Goal: Information Seeking & Learning: Learn about a topic

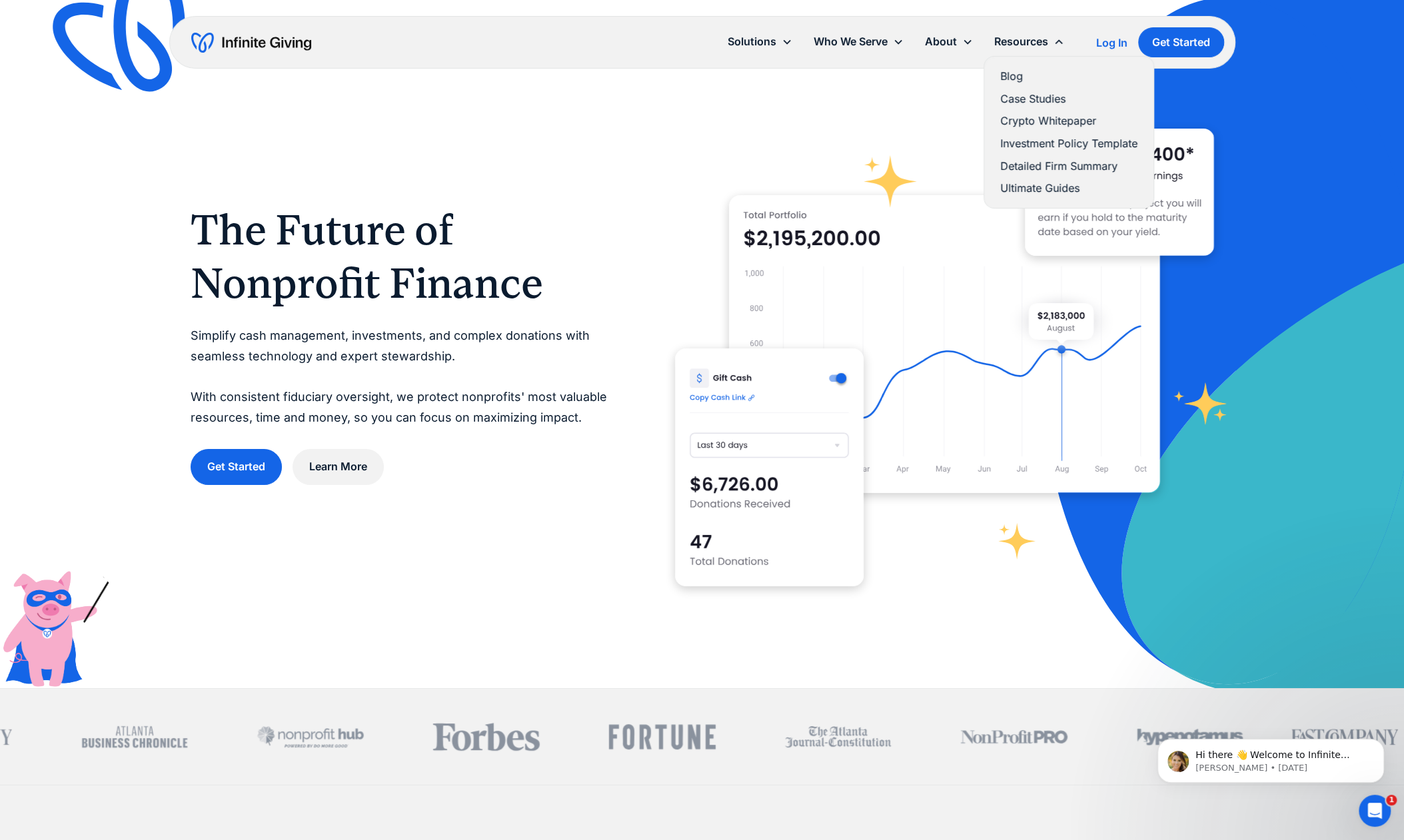
click at [1040, 182] on link "Ultimate Guides" at bounding box center [1069, 188] width 138 height 18
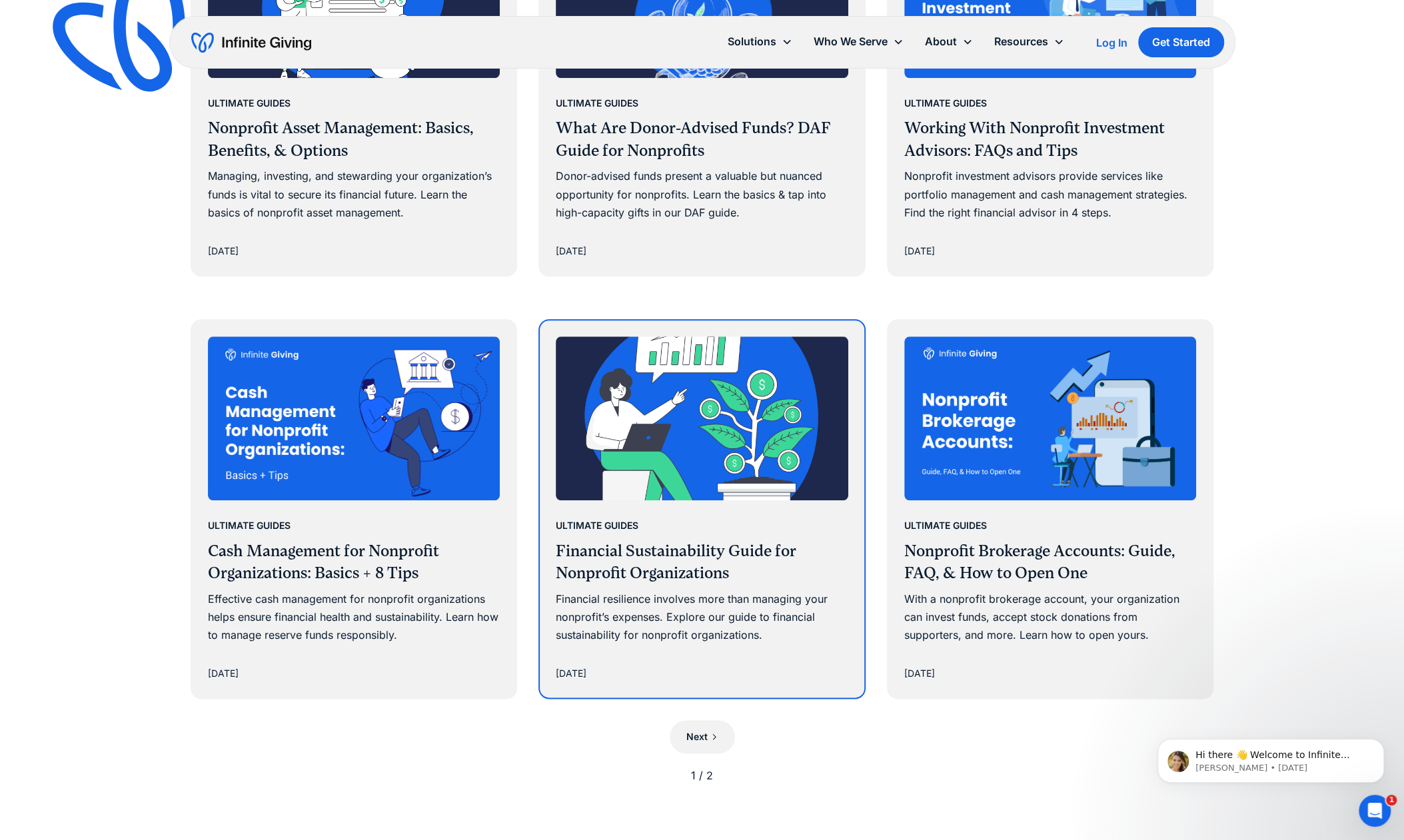
scroll to position [1056, 0]
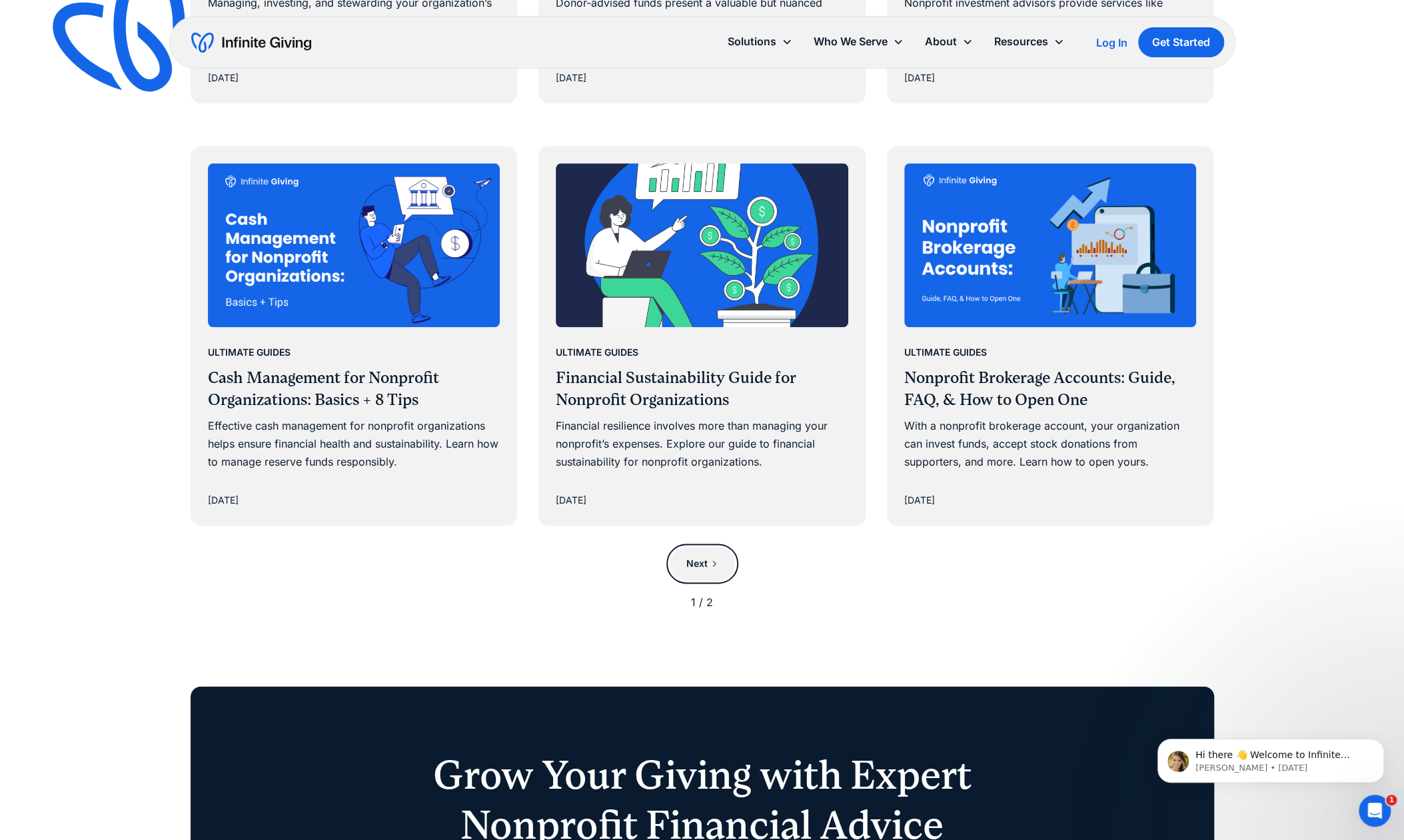
click at [691, 569] on div "Next" at bounding box center [697, 562] width 22 height 16
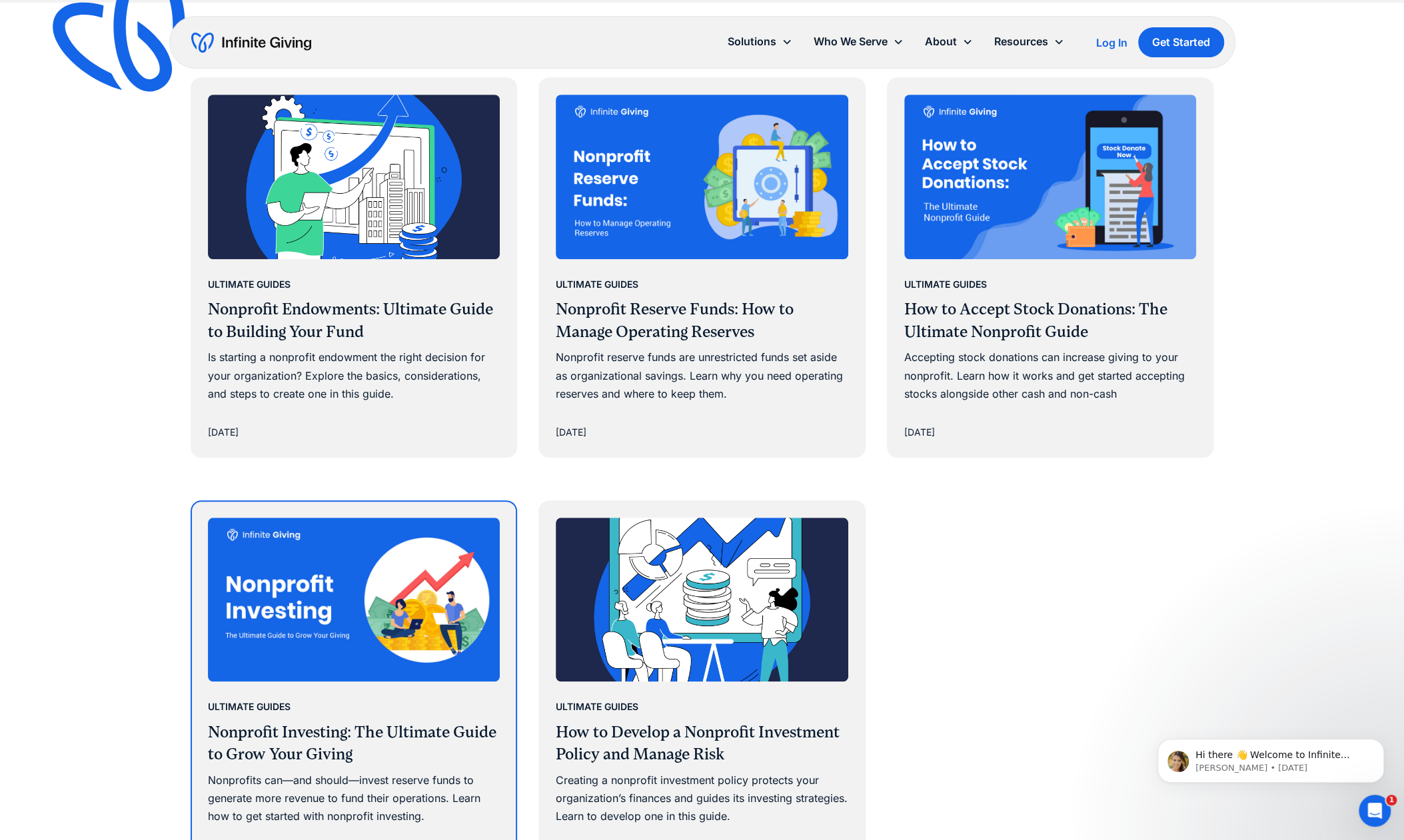
scroll to position [685, 0]
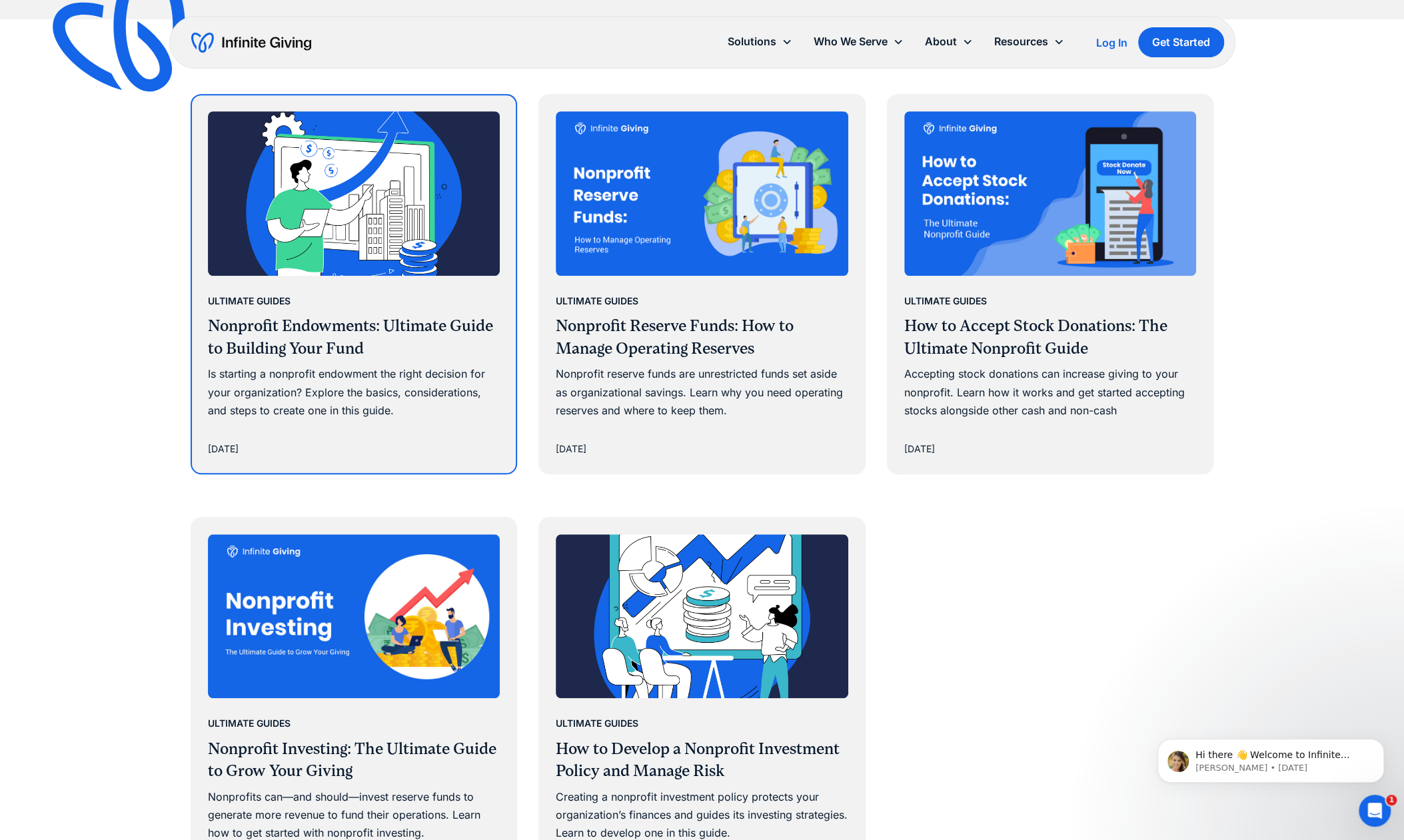
click at [415, 383] on div "Is starting a nonprofit endowment the right decision for your organization? Exp…" at bounding box center [354, 392] width 293 height 55
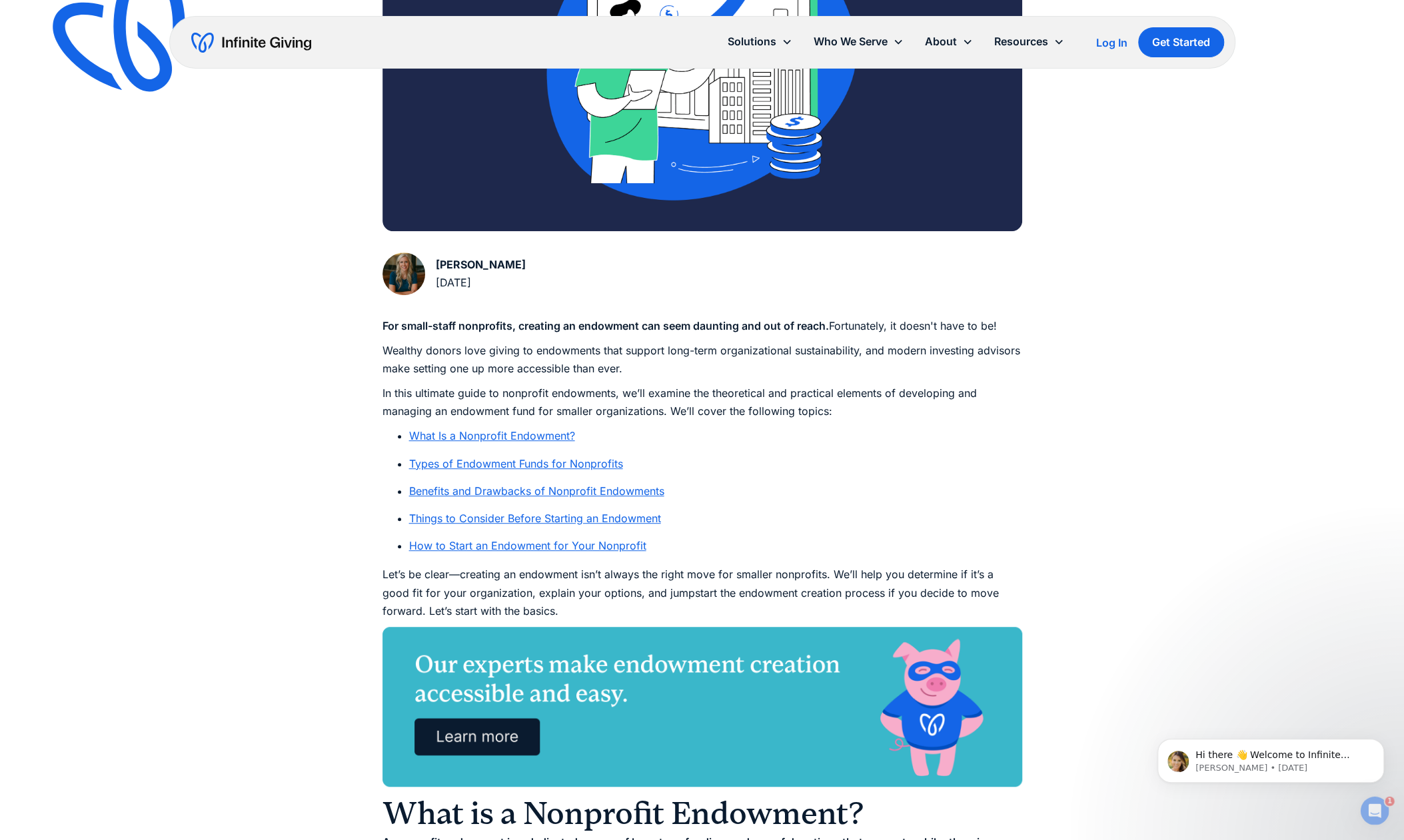
scroll to position [374, 0]
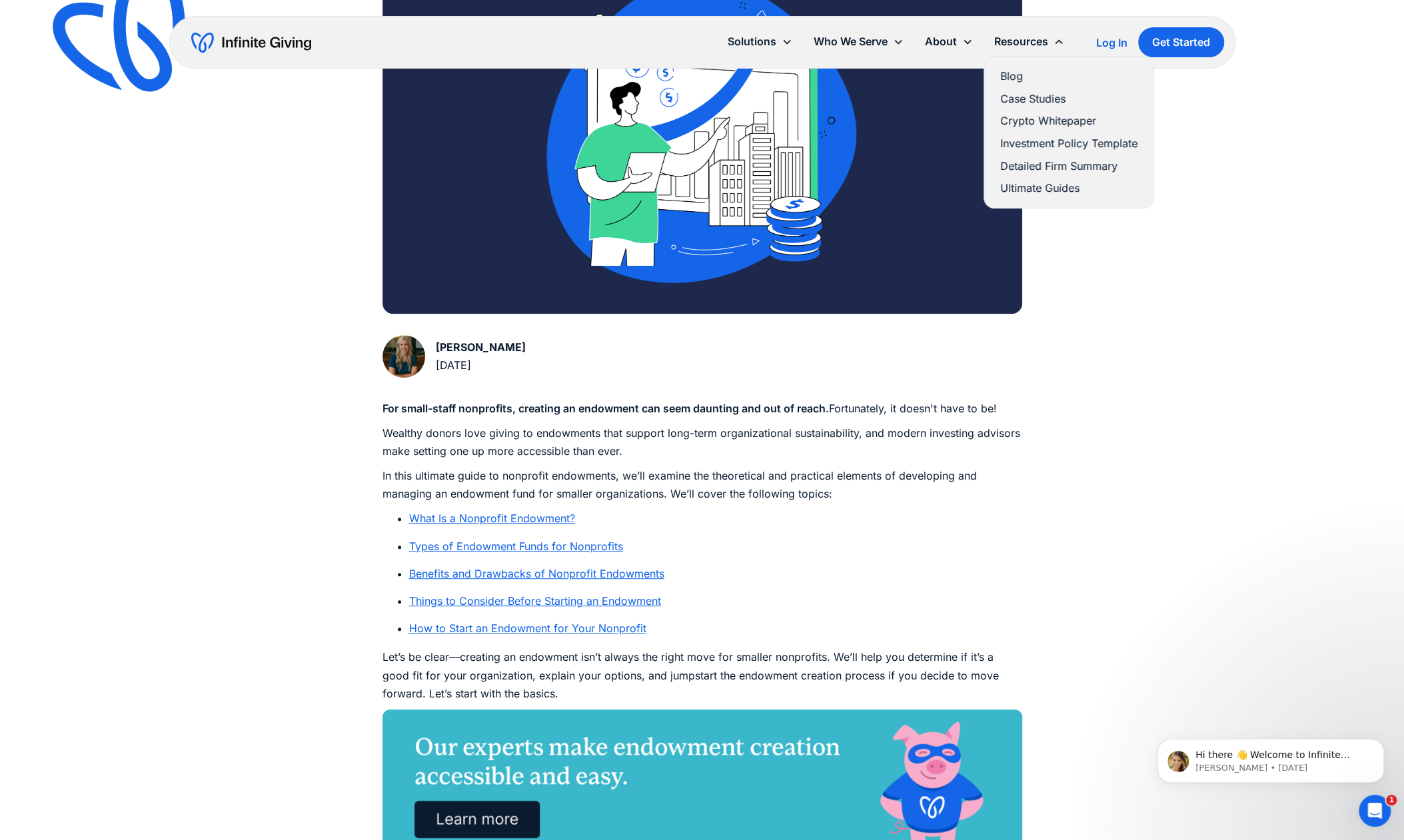
click at [1015, 98] on link "Case Studies" at bounding box center [1069, 99] width 138 height 18
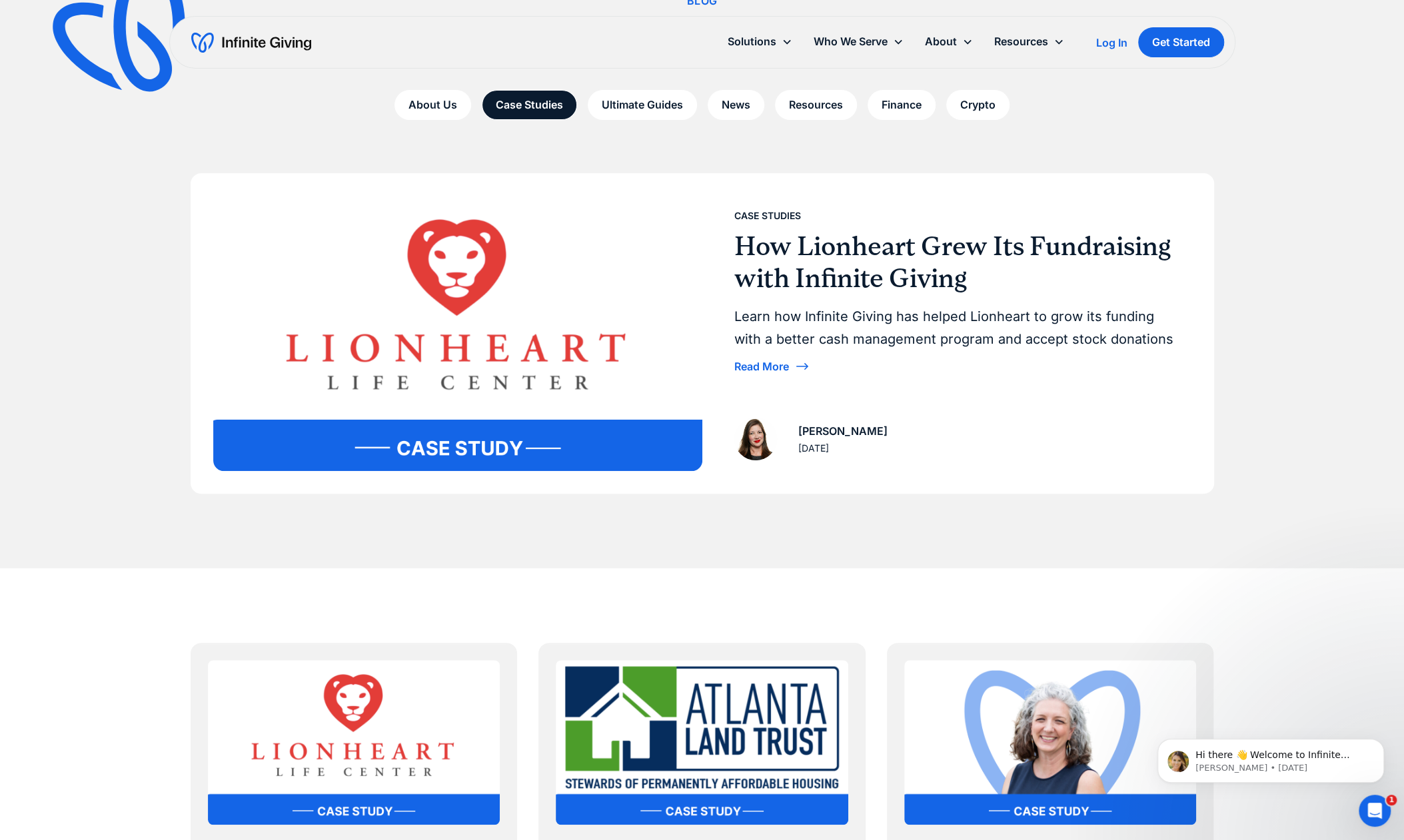
scroll to position [82, 0]
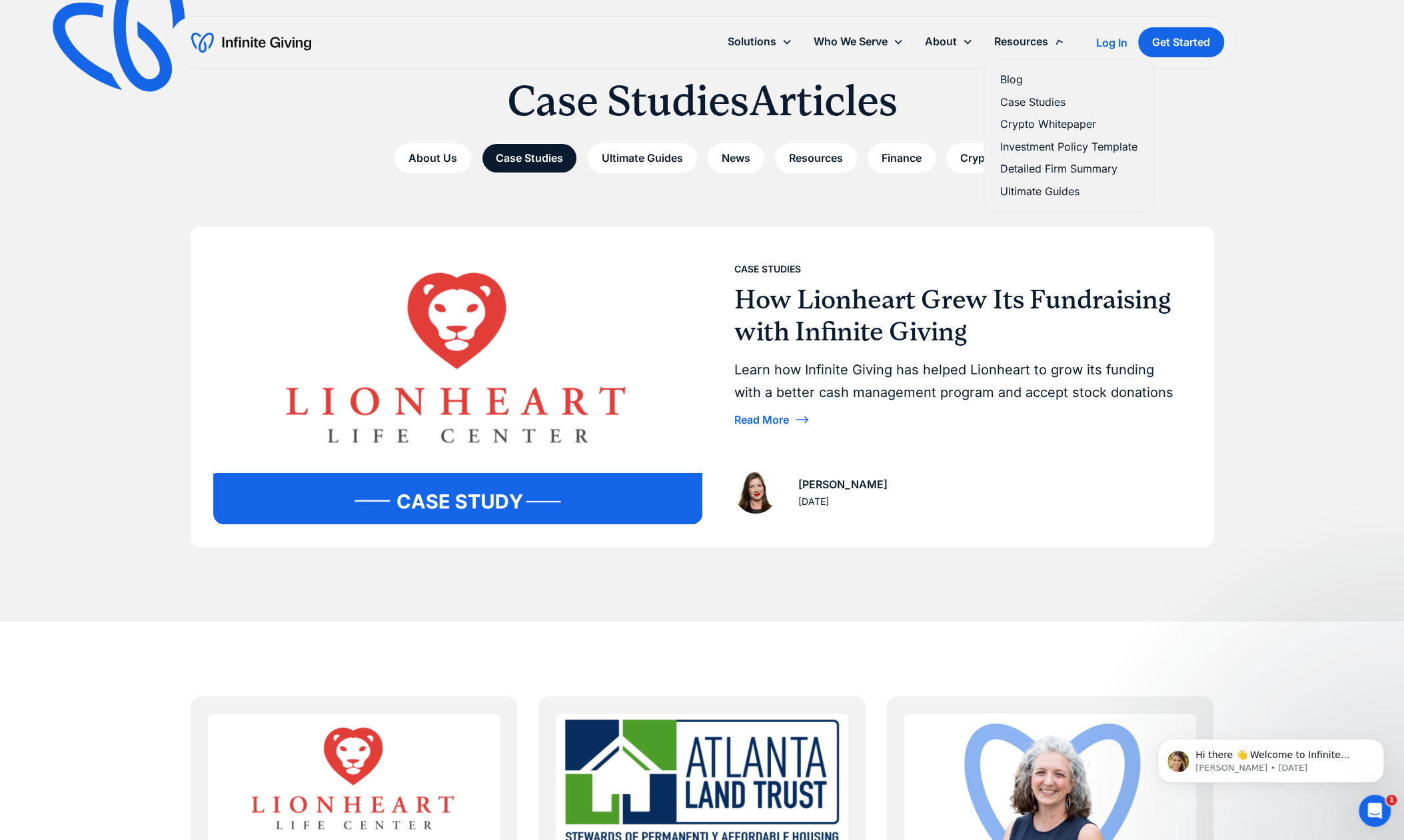
click at [1036, 42] on div "Resources" at bounding box center [1020, 42] width 54 height 18
click at [1008, 75] on link "Blog" at bounding box center [1069, 77] width 138 height 18
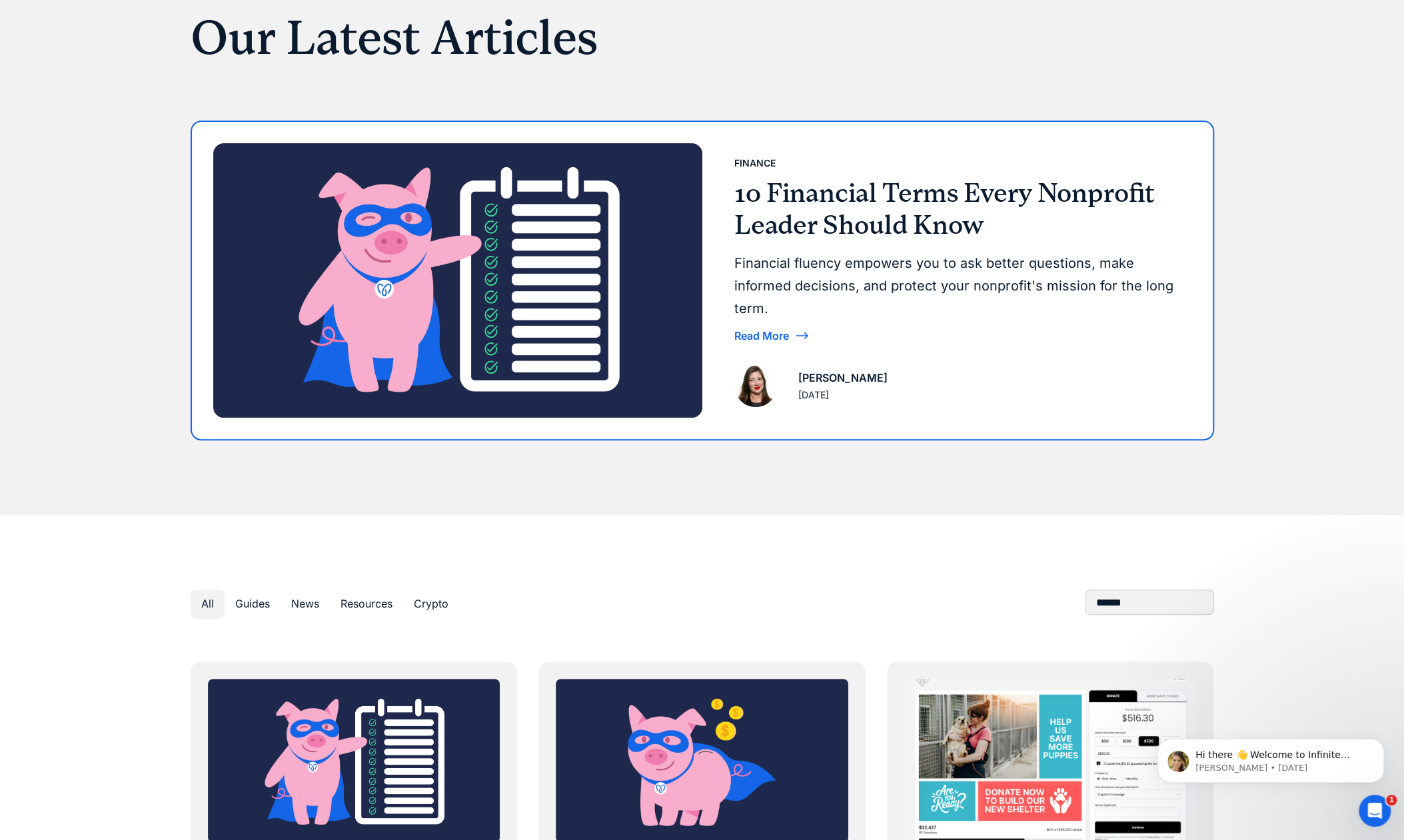
scroll to position [142, 0]
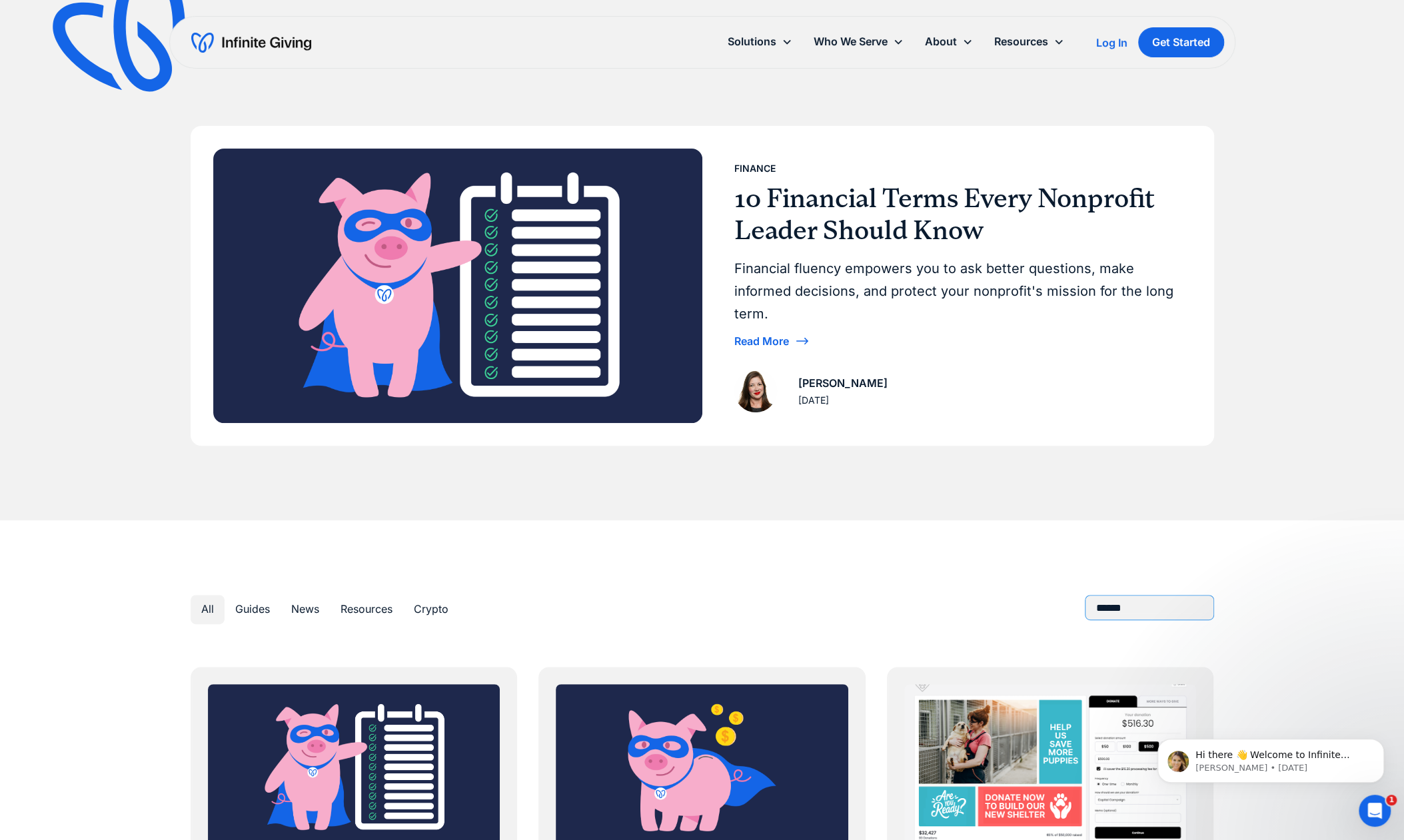
click at [1150, 607] on input "Blog Search" at bounding box center [1149, 608] width 129 height 25
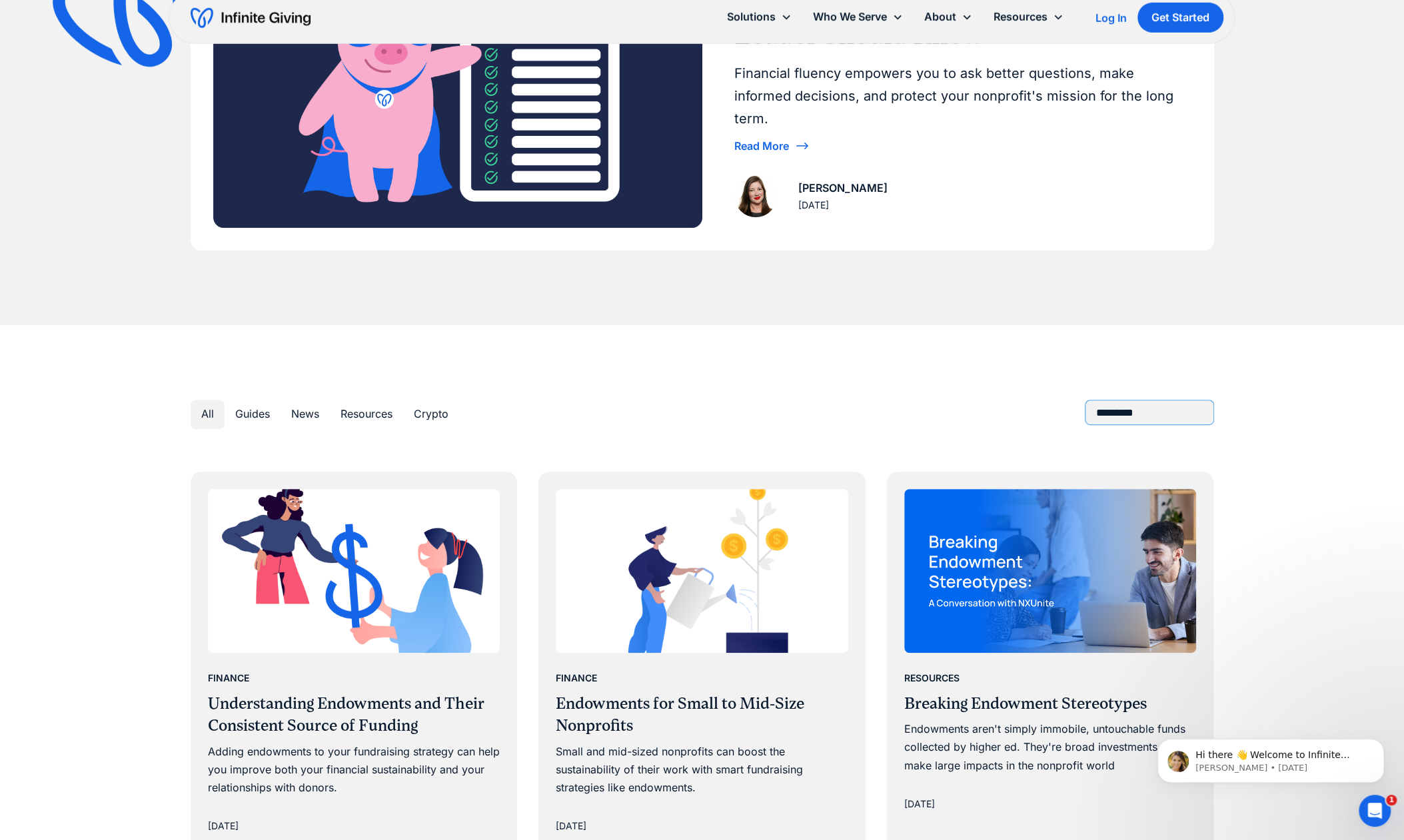
scroll to position [368, 0]
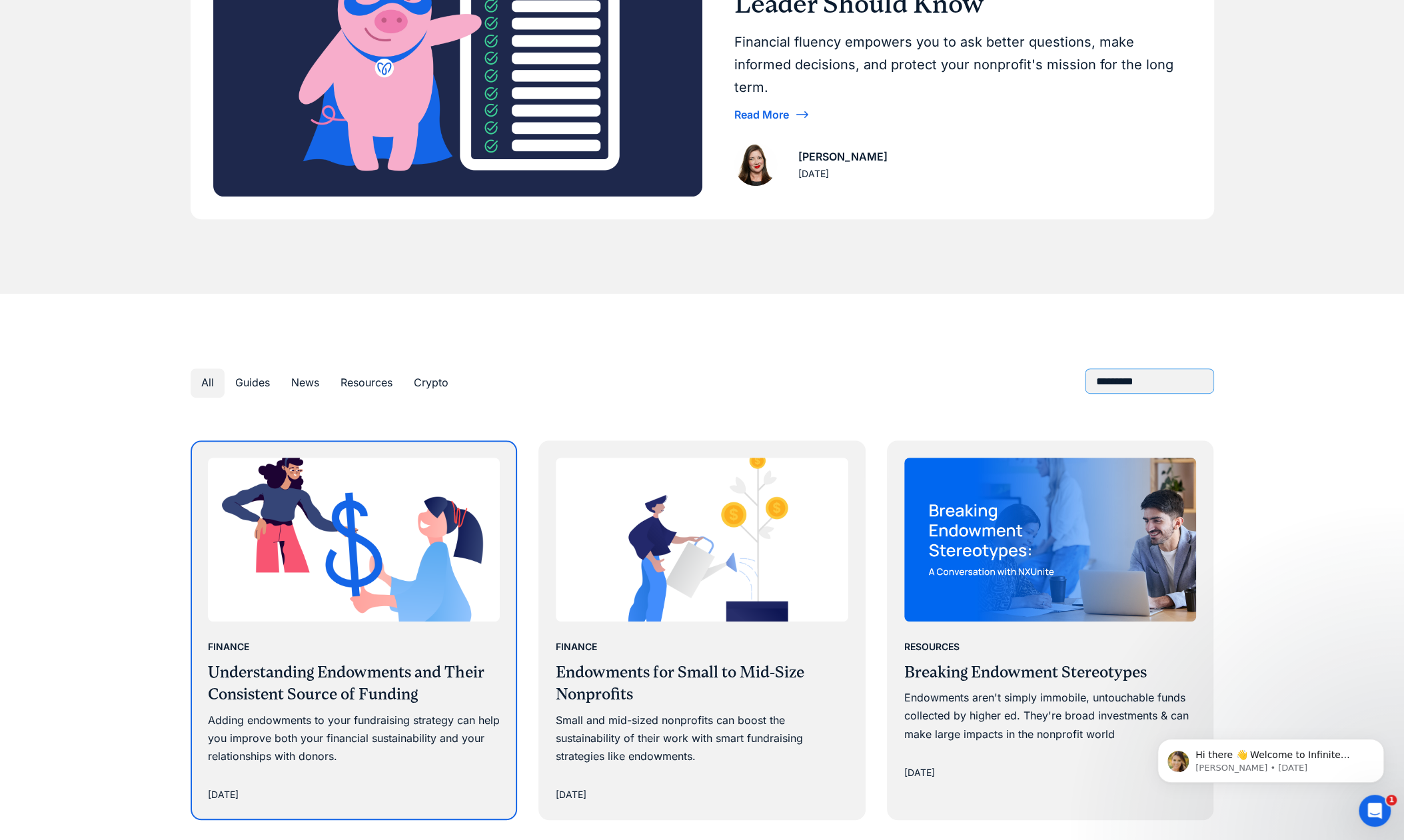
type input "*********"
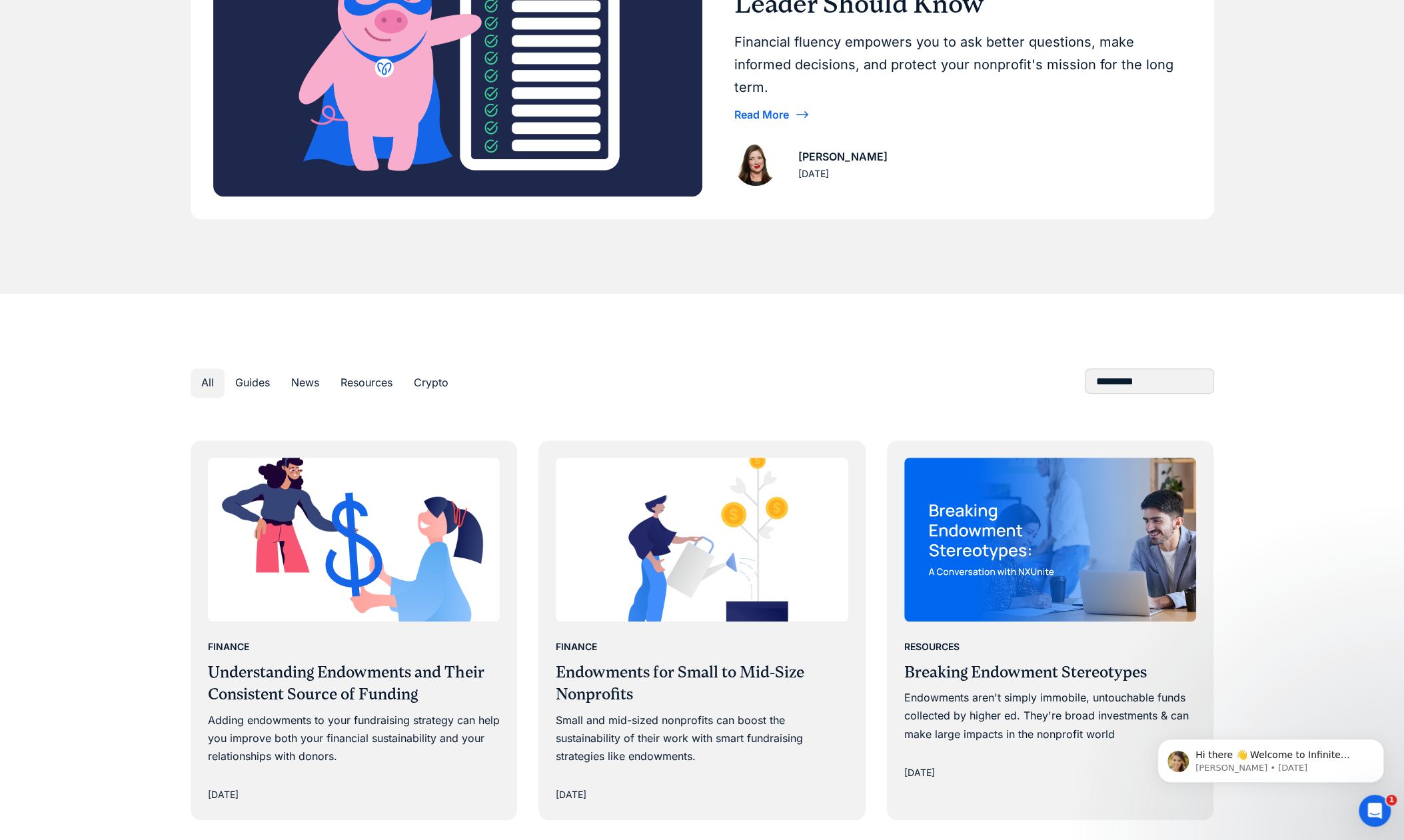
click at [591, 389] on div "All Guides News Resources Crypto" at bounding box center [702, 382] width 1023 height 28
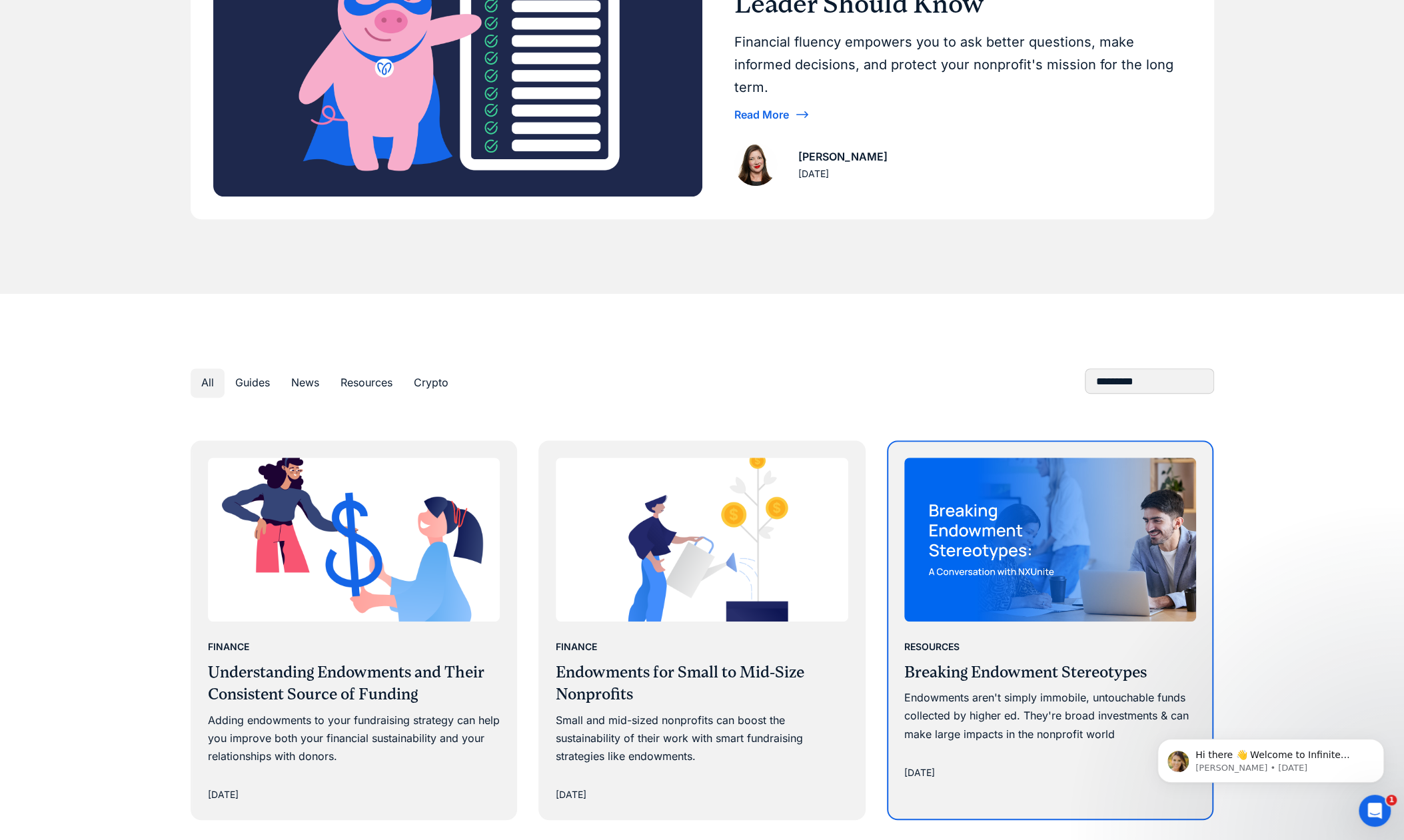
click at [980, 665] on h3 "Breaking Endowment Stereotypes" at bounding box center [1050, 672] width 293 height 22
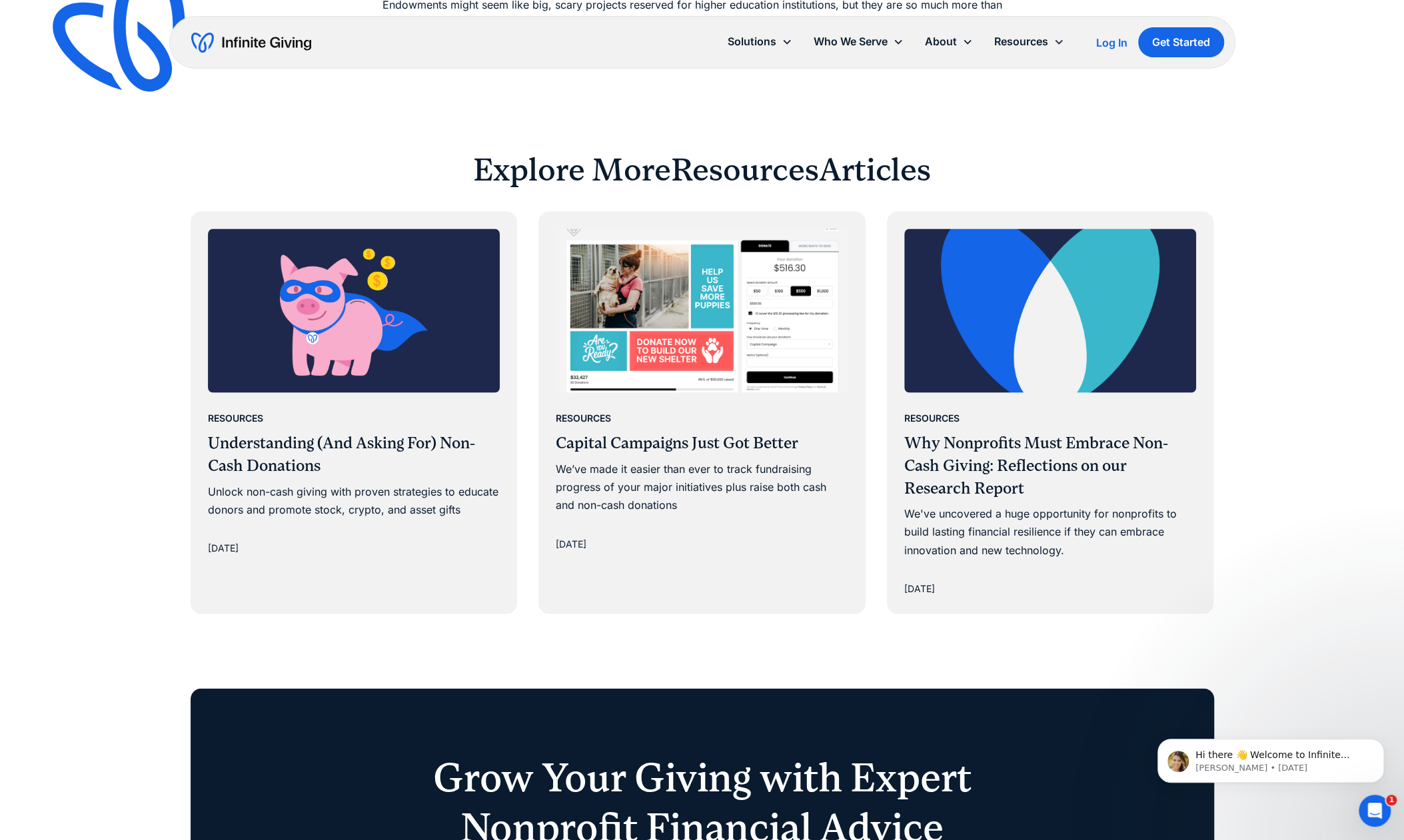
scroll to position [1795, 0]
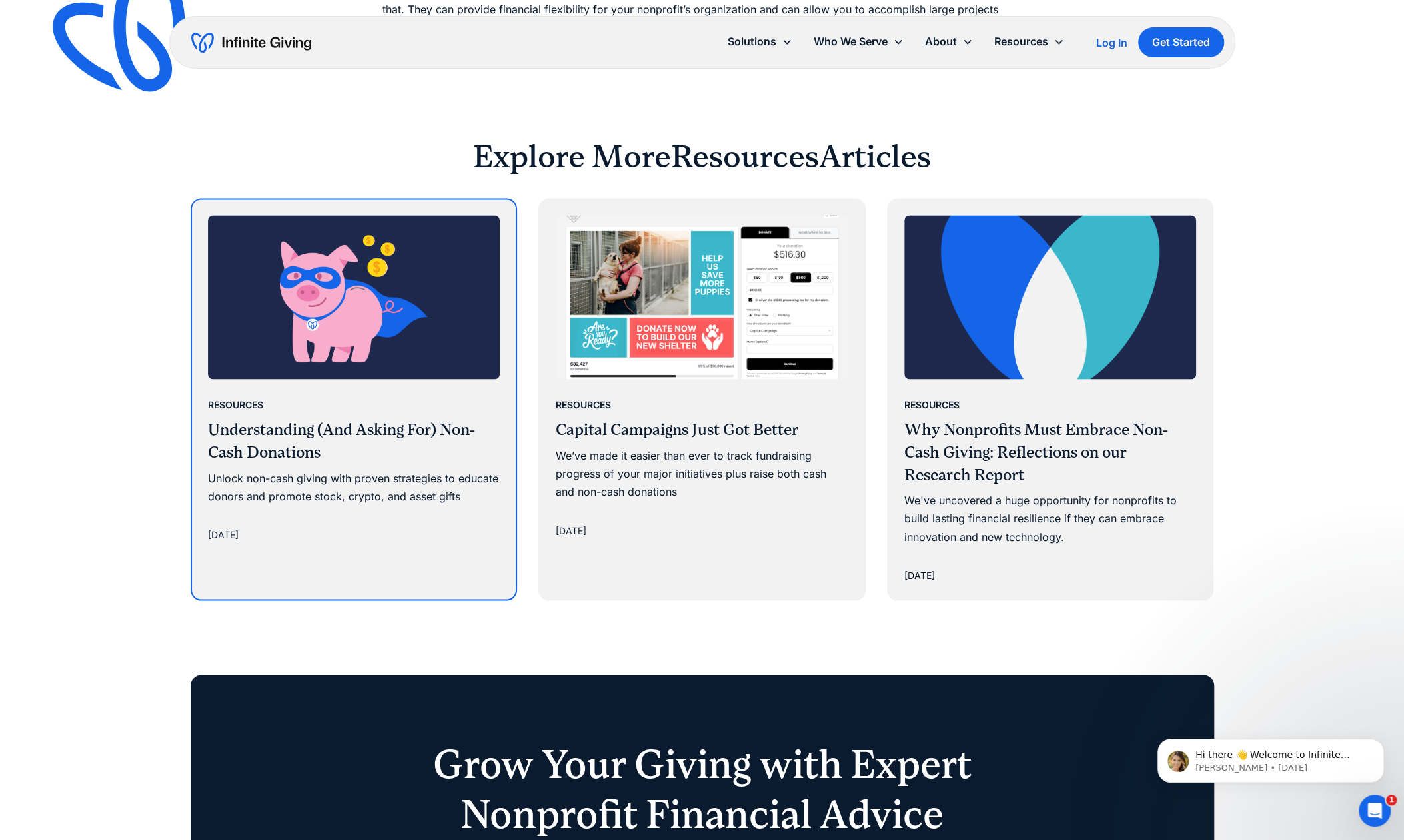
click at [389, 418] on h3 "Understanding (And Asking For) Non-Cash Donations" at bounding box center [354, 441] width 293 height 45
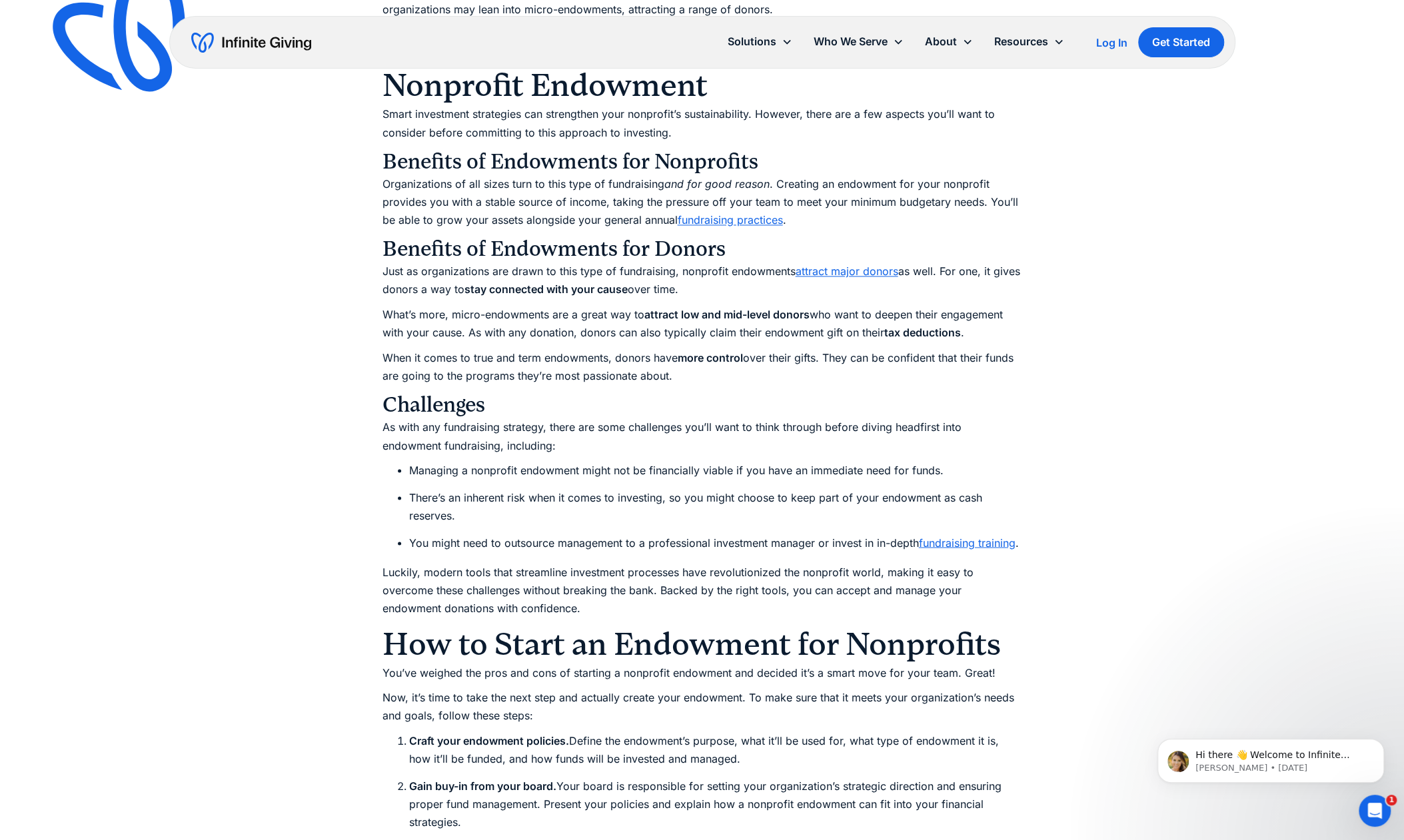
scroll to position [1763, 0]
